Goal: Task Accomplishment & Management: Complete application form

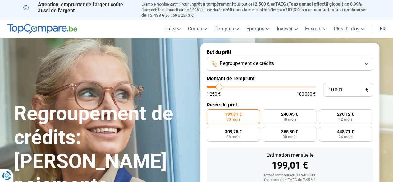
click at [370, 64] on button "Regroupement de crédits" at bounding box center [290, 64] width 167 height 14
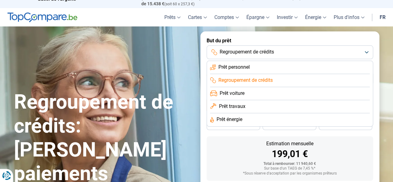
scroll to position [12, 0]
click at [267, 108] on li "Prêt travaux" at bounding box center [290, 106] width 160 height 13
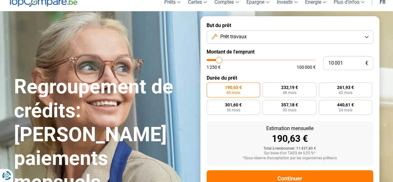
scroll to position [26, 0]
type input "9 250"
type input "9250"
type input "9 500"
type input "9500"
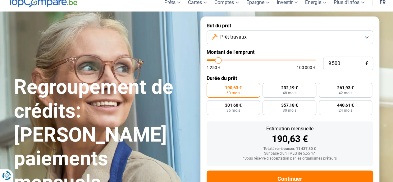
type input "10 250"
type input "10250"
type input "10 500"
type input "10500"
type input "11 500"
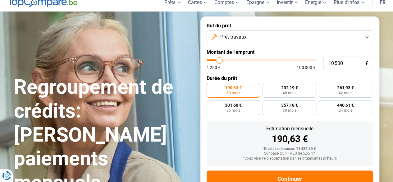
type input "11500"
type input "12 000"
type input "12000"
type input "12 500"
type input "12500"
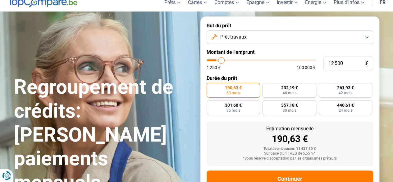
type input "12 750"
type input "12750"
type input "13 000"
type input "13000"
type input "13 250"
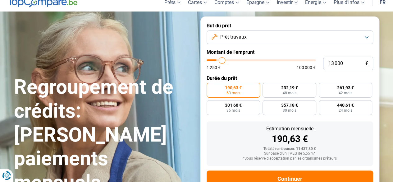
type input "13250"
type input "13 750"
type input "13750"
type input "14 000"
type input "14000"
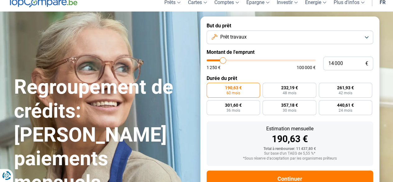
type input "14 250"
type input "14250"
type input "14 750"
type input "14750"
type input "15 250"
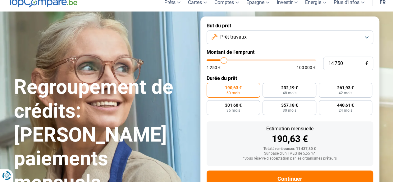
type input "15250"
type input "15 500"
type input "15500"
type input "16 250"
type input "16250"
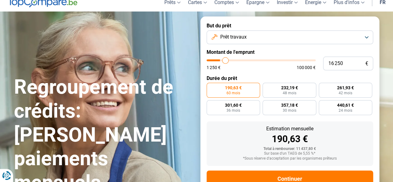
type input "16 500"
type input "16500"
type input "17 250"
type input "17250"
type input "18 750"
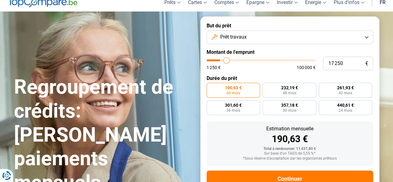
type input "18750"
type input "19 250"
type input "19250"
type input "19 500"
type input "19500"
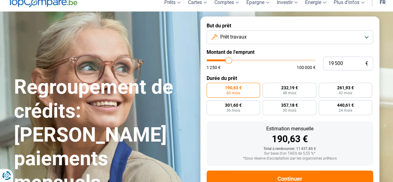
type input "20 250"
type input "20250"
type input "21 500"
type input "21500"
type input "22 000"
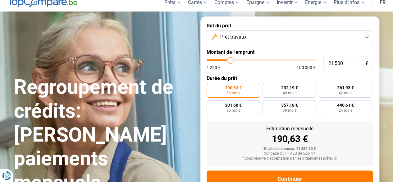
type input "22000"
type input "23 250"
type input "23250"
type input "24 250"
type input "24250"
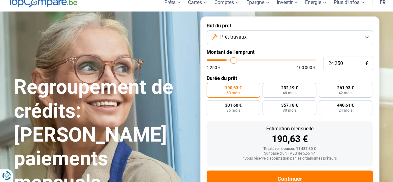
type input "24 750"
type input "24750"
type input "25 750"
type input "25750"
type input "26 750"
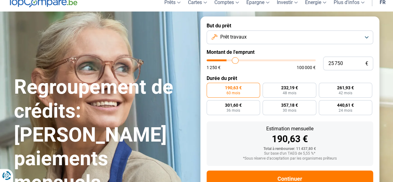
type input "26750"
type input "27 500"
type input "27500"
type input "28 250"
type input "28250"
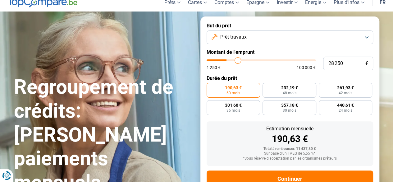
type input "28 500"
type input "28500"
type input "29 000"
type input "29000"
type input "29 500"
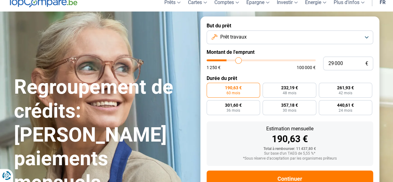
type input "29500"
type input "29 750"
type input "29750"
type input "30 000"
type input "30000"
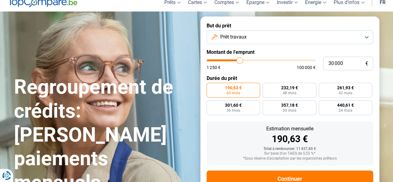
type input "30 750"
type input "30750"
type input "31 250"
type input "31250"
type input "31 750"
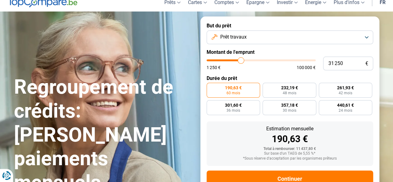
type input "31750"
type input "32 000"
type input "32000"
type input "32 250"
type input "32250"
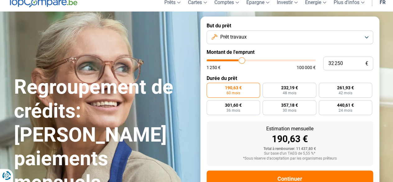
type input "32 500"
type input "32500"
type input "32 750"
type input "32750"
type input "33 250"
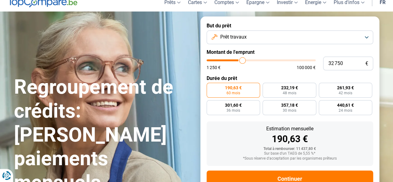
type input "33250"
type input "33 500"
type input "33500"
type input "34 250"
type input "34250"
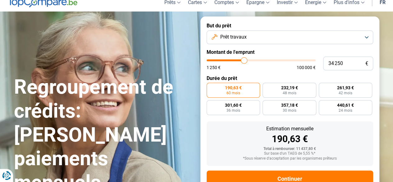
type input "34 500"
type input "34500"
type input "34 750"
type input "34750"
type input "35 000"
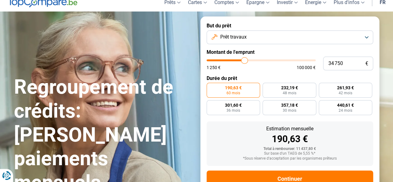
type input "35000"
type input "34 750"
type input "34750"
type input "34 500"
type input "34500"
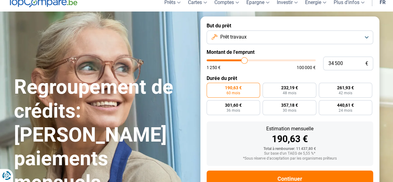
type input "34 000"
type input "34000"
type input "33 750"
type input "33750"
type input "33 000"
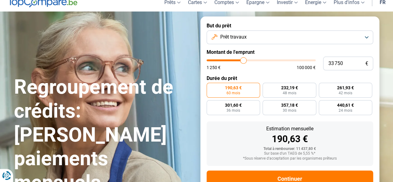
type input "33000"
type input "32 750"
type input "32750"
type input "32 500"
type input "32500"
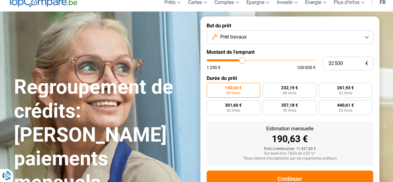
type input "31 500"
type input "31500"
type input "31 250"
type input "31250"
type input "30 500"
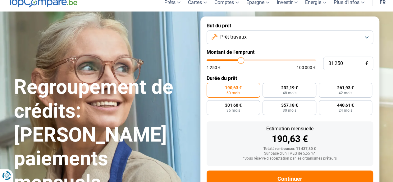
type input "30500"
type input "30 000"
type input "30000"
type input "29 750"
type input "29750"
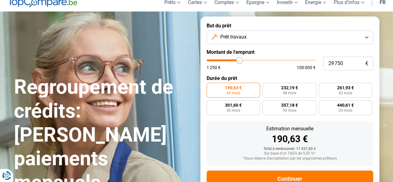
type input "29 250"
type input "29250"
type input "29 000"
type input "29000"
type input "28 750"
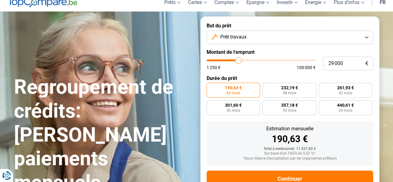
type input "28750"
type input "28 250"
type input "28250"
type input "28 000"
type input "28000"
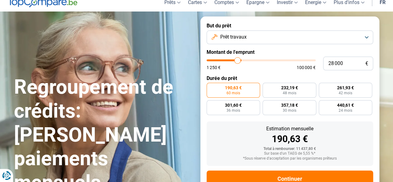
type input "27 750"
type input "27750"
type input "27 500"
type input "27500"
type input "27 000"
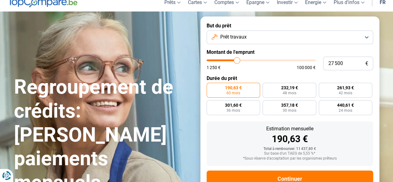
type input "27000"
type input "26 750"
type input "26750"
type input "26 500"
type input "26500"
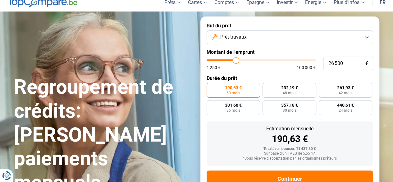
type input "25 500"
type input "25500"
type input "24 750"
type input "24750"
type input "24 500"
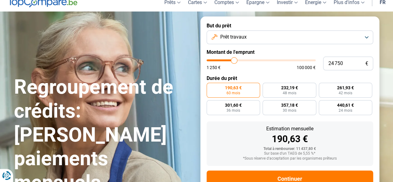
type input "24500"
type input "24 250"
type input "24250"
type input "24 000"
type input "24000"
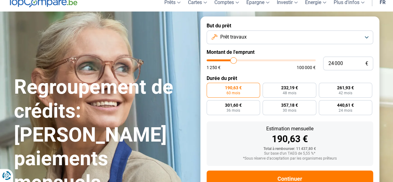
type input "23 500"
type input "23500"
type input "23 250"
type input "23250"
type input "23 500"
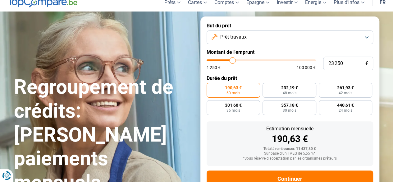
type input "23500"
type input "23 750"
type input "23750"
type input "24 000"
type input "24000"
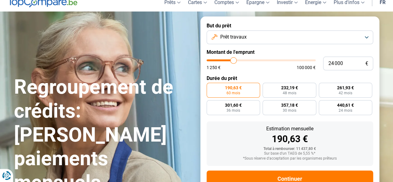
type input "24 250"
type input "24250"
type input "24 500"
type input "24500"
type input "24 750"
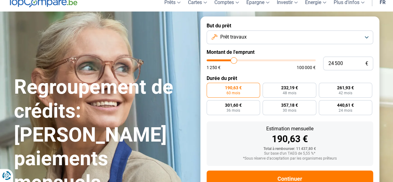
type input "24750"
type input "25 250"
type input "25250"
type input "26 000"
type input "26000"
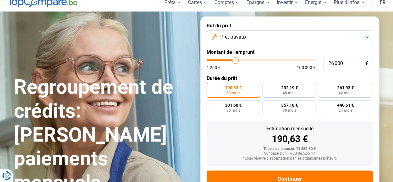
type input "26 250"
type input "26250"
type input "26 500"
type input "26500"
type input "26 750"
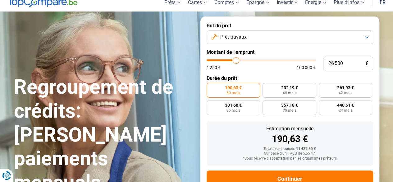
type input "26750"
type input "27 250"
type input "27250"
type input "27 500"
type input "27500"
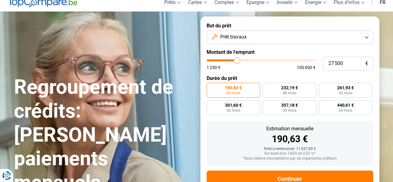
type input "26 750"
type input "26750"
type input "26 500"
type input "26500"
type input "26 250"
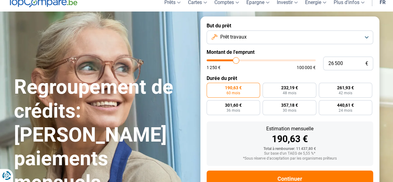
type input "26250"
type input "25 500"
type input "25500"
type input "25 250"
type input "25250"
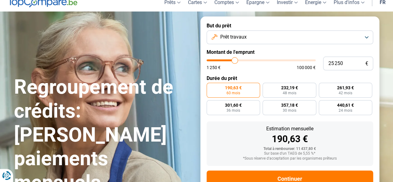
type input "25 000"
drag, startPoint x: 218, startPoint y: 62, endPoint x: 234, endPoint y: 59, distance: 16.8
type input "25000"
click at [234, 59] on input "range" at bounding box center [261, 60] width 109 height 2
radio input "false"
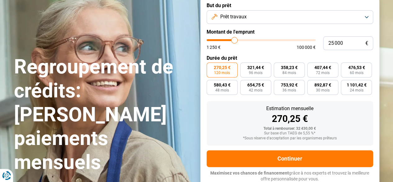
scroll to position [48, 0]
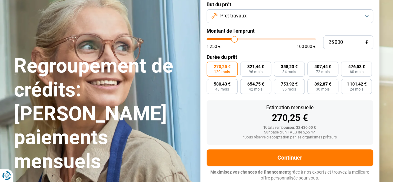
type input "24 500"
type input "24500"
type input "24 000"
drag, startPoint x: 234, startPoint y: 42, endPoint x: 229, endPoint y: 42, distance: 5.0
click at [229, 40] on input "range" at bounding box center [261, 39] width 109 height 2
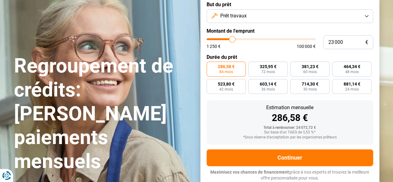
drag, startPoint x: 228, startPoint y: 40, endPoint x: 232, endPoint y: 40, distance: 4.7
click at [232, 40] on input "range" at bounding box center [261, 39] width 109 height 2
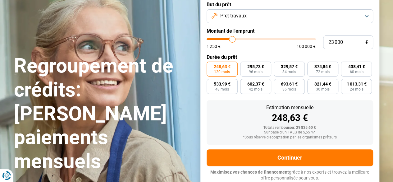
click at [232, 40] on input "range" at bounding box center [261, 39] width 109 height 2
drag, startPoint x: 232, startPoint y: 40, endPoint x: 230, endPoint y: 31, distance: 9.7
click at [230, 38] on input "range" at bounding box center [261, 39] width 109 height 2
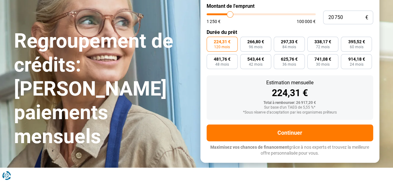
scroll to position [72, 0]
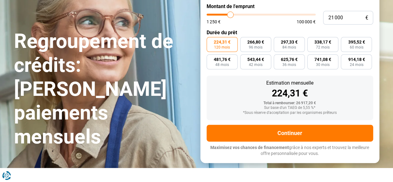
click at [230, 16] on input "range" at bounding box center [261, 15] width 109 height 2
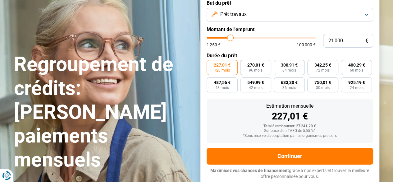
scroll to position [48, 0]
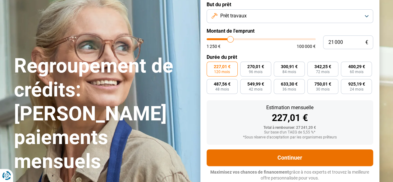
click at [283, 158] on button "Continuer" at bounding box center [290, 157] width 167 height 17
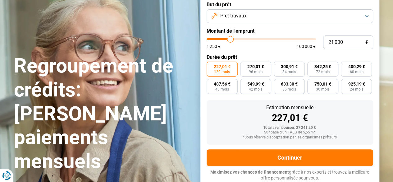
click at [366, 18] on button "Prêt travaux" at bounding box center [290, 16] width 167 height 14
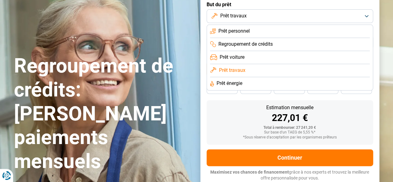
click at [275, 85] on li "Prêt énergie" at bounding box center [290, 83] width 160 height 13
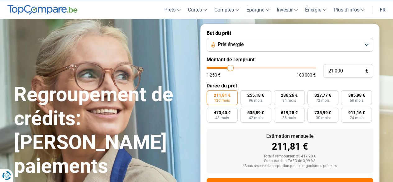
scroll to position [19, 0]
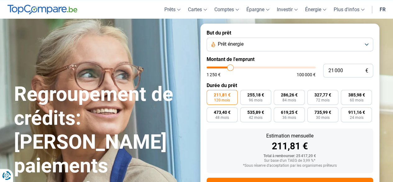
click at [367, 44] on button "Prêt énergie" at bounding box center [290, 45] width 167 height 14
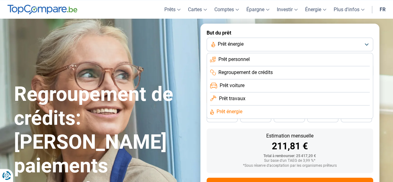
click at [290, 100] on li "Prêt travaux" at bounding box center [290, 98] width 160 height 13
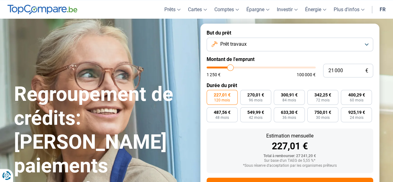
scroll to position [48, 0]
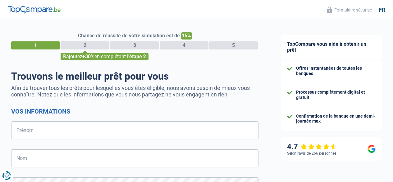
select select "32"
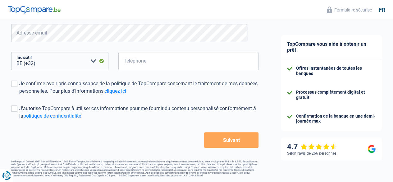
scroll to position [154, 0]
